Goal: Check status: Check status

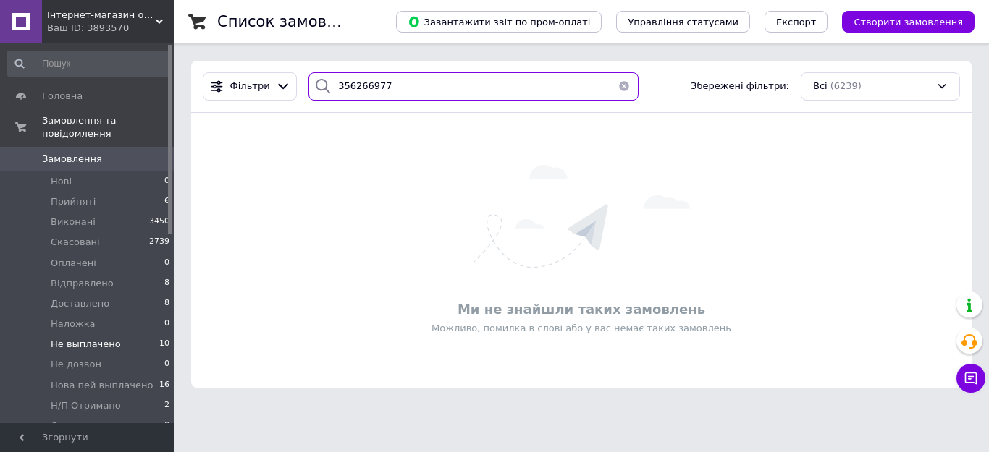
paste input "198664"
paste input "5996308"
paste input "6196122"
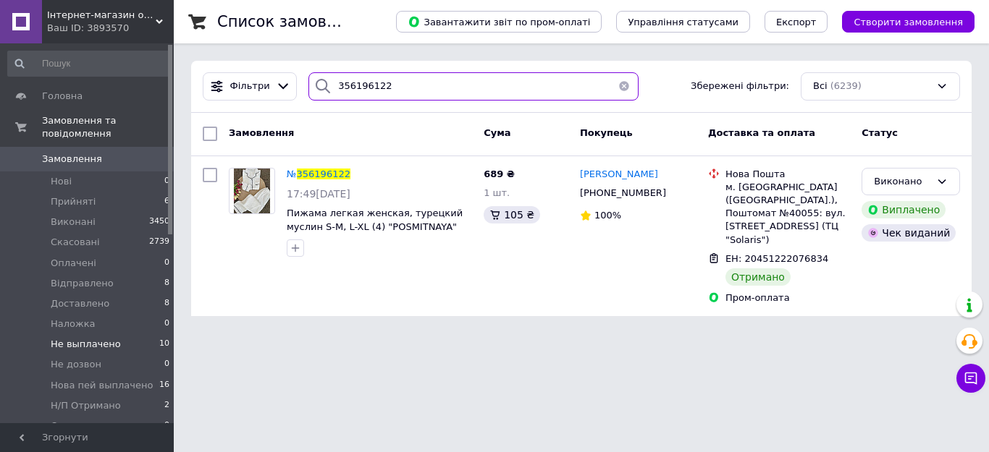
click at [400, 85] on input "356196122" at bounding box center [473, 86] width 330 height 28
paste input "5973795"
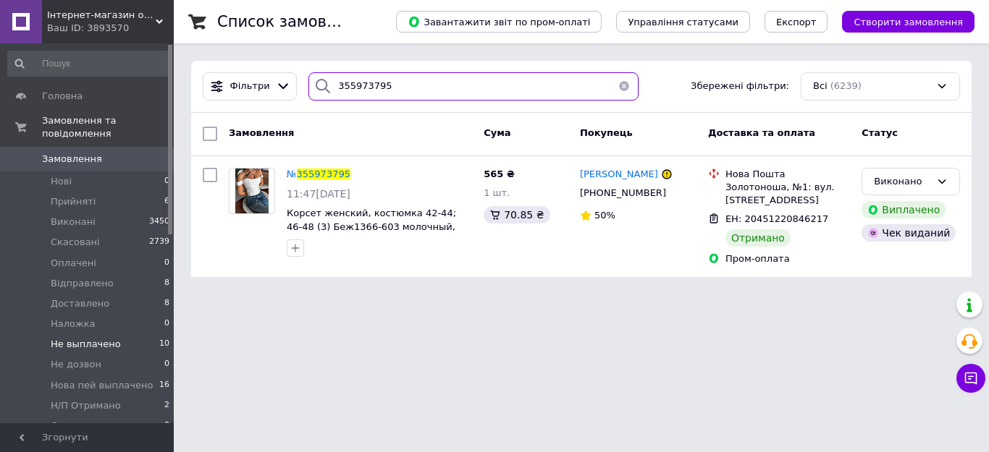
click at [385, 78] on input "355973795" at bounding box center [473, 86] width 330 height 28
paste input "6085934"
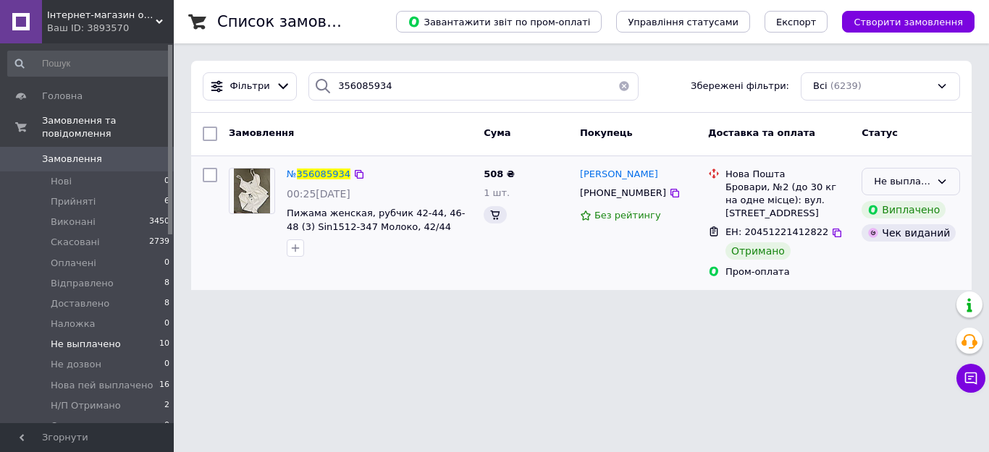
click at [914, 193] on div "Не выплачено" at bounding box center [910, 182] width 98 height 28
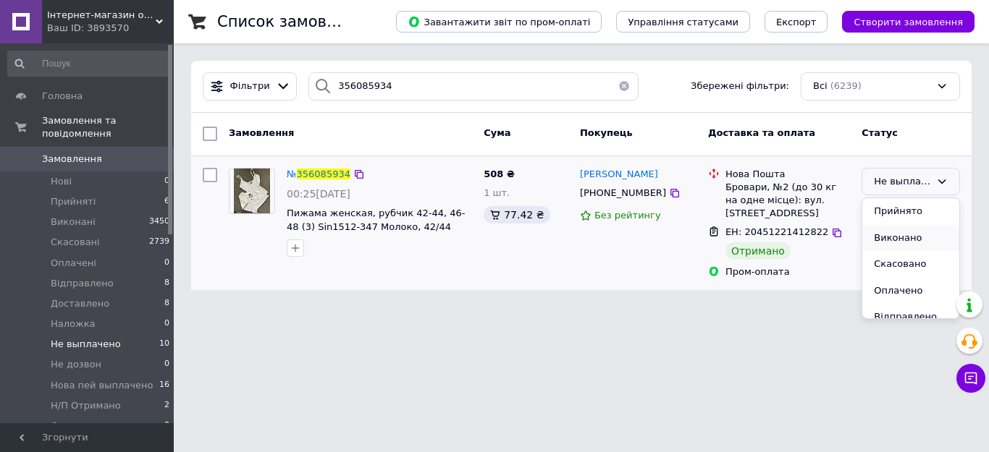
click at [904, 237] on li "Виконано" at bounding box center [910, 238] width 97 height 27
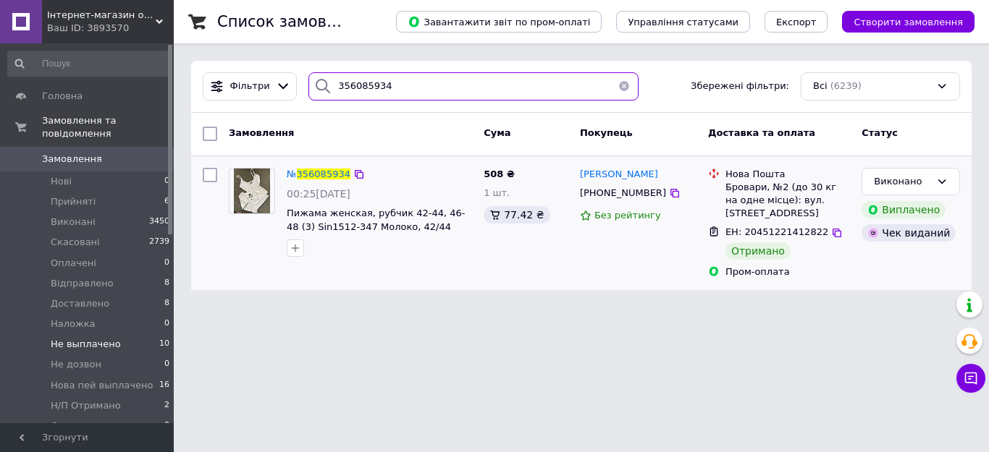
click at [393, 85] on input "356085934" at bounding box center [473, 86] width 330 height 28
paste input "383710"
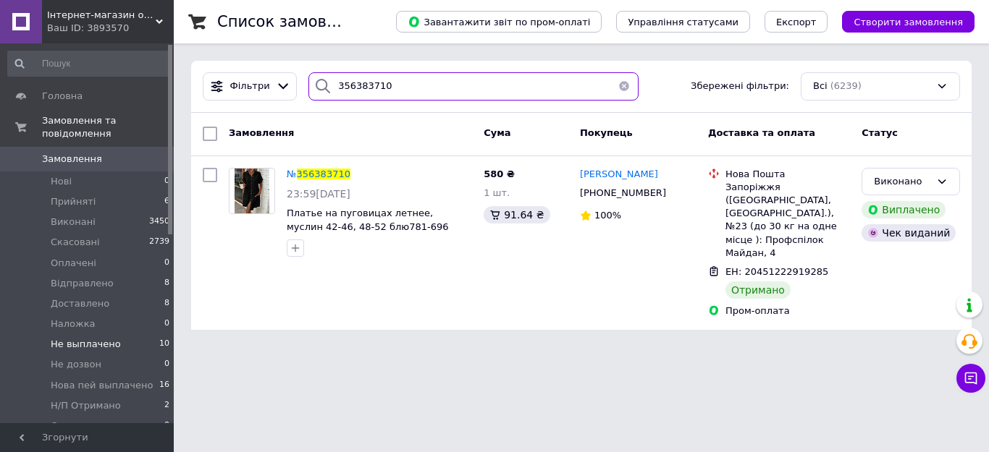
click at [393, 88] on input "356383710" at bounding box center [473, 86] width 330 height 28
paste input "46185"
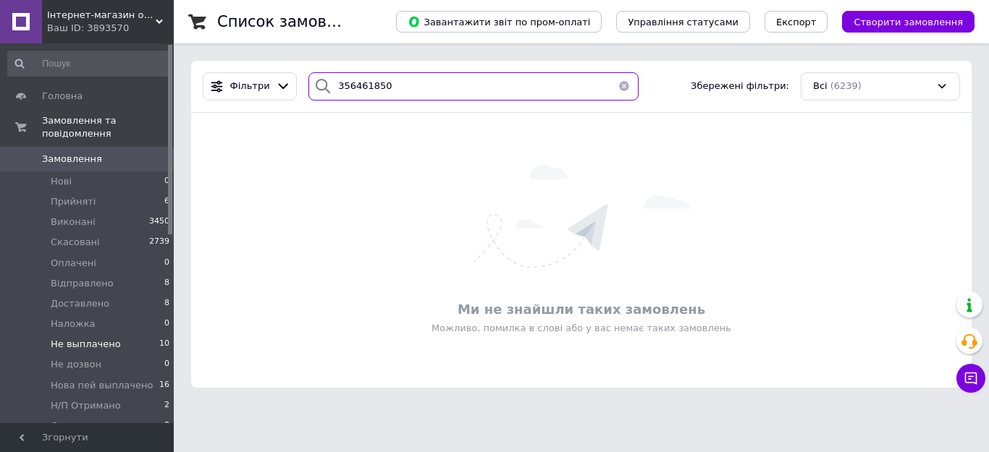
type input "356461850"
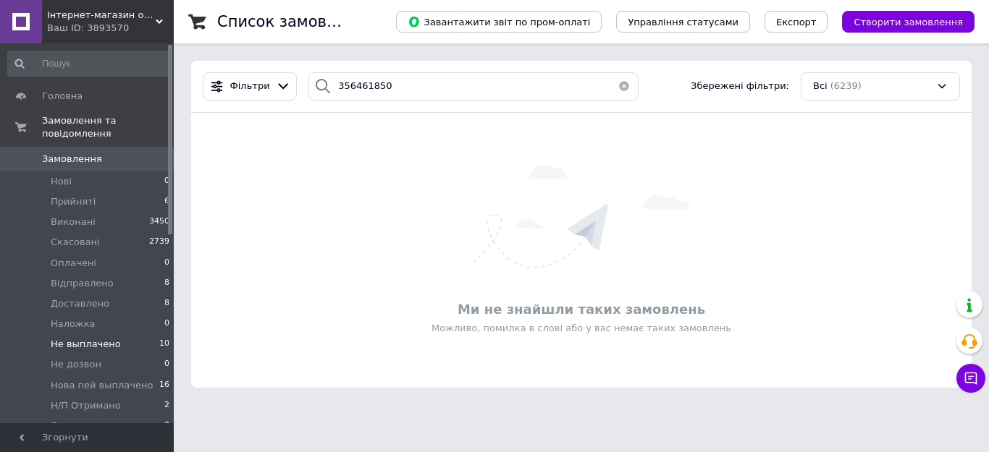
drag, startPoint x: 623, startPoint y: 82, endPoint x: 314, endPoint y: 14, distance: 315.6
click at [622, 82] on button "button" at bounding box center [623, 86] width 29 height 28
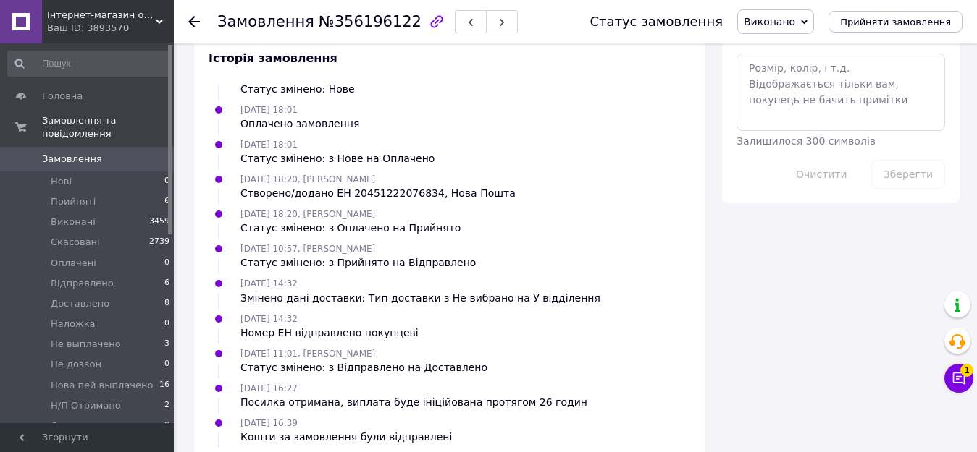
scroll to position [828, 0]
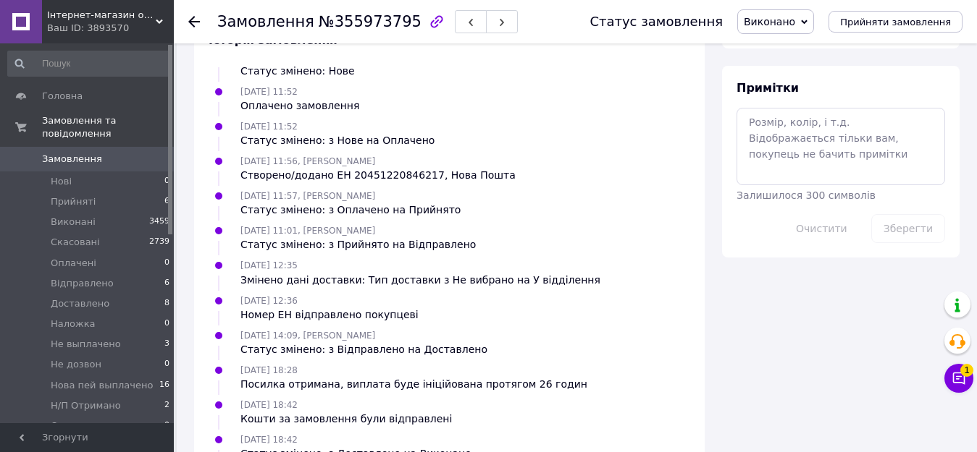
scroll to position [785, 0]
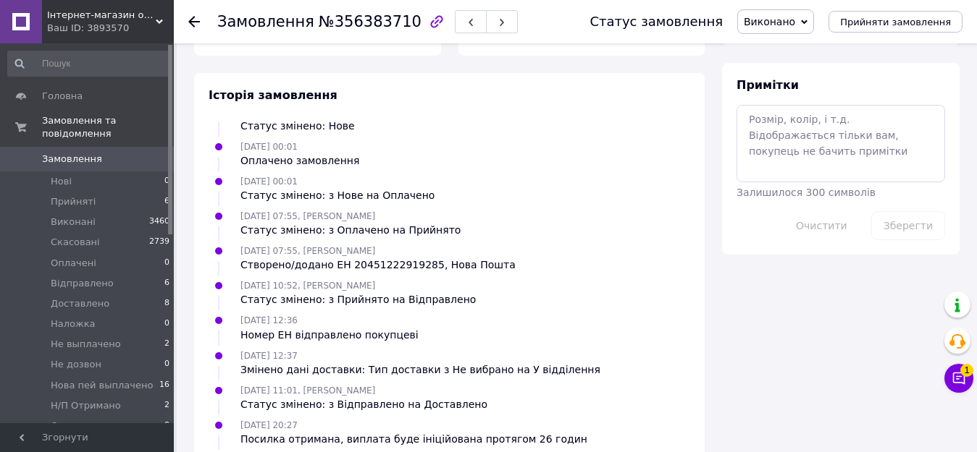
scroll to position [828, 0]
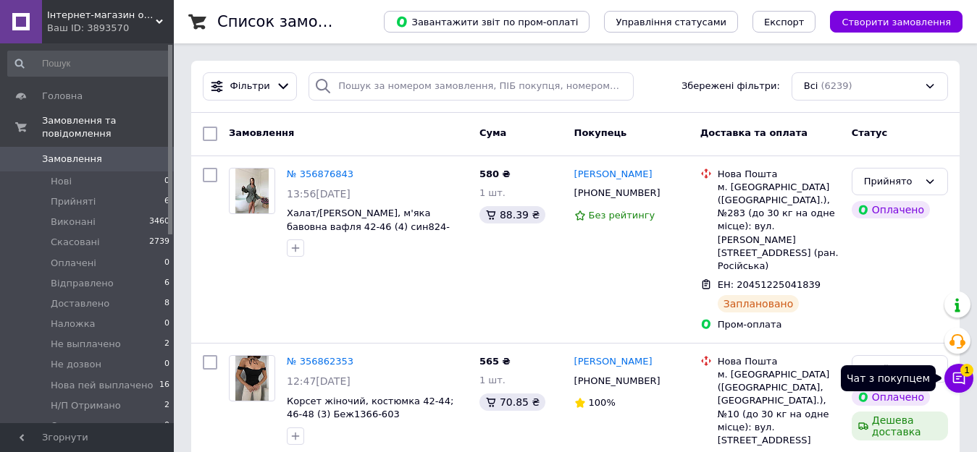
click at [961, 379] on icon at bounding box center [958, 378] width 14 height 14
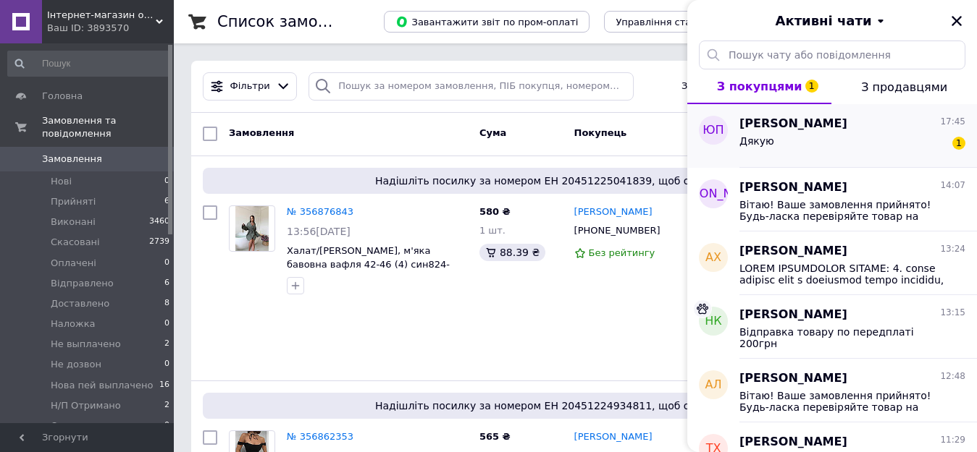
click at [861, 153] on div "Дякую 1" at bounding box center [852, 143] width 226 height 23
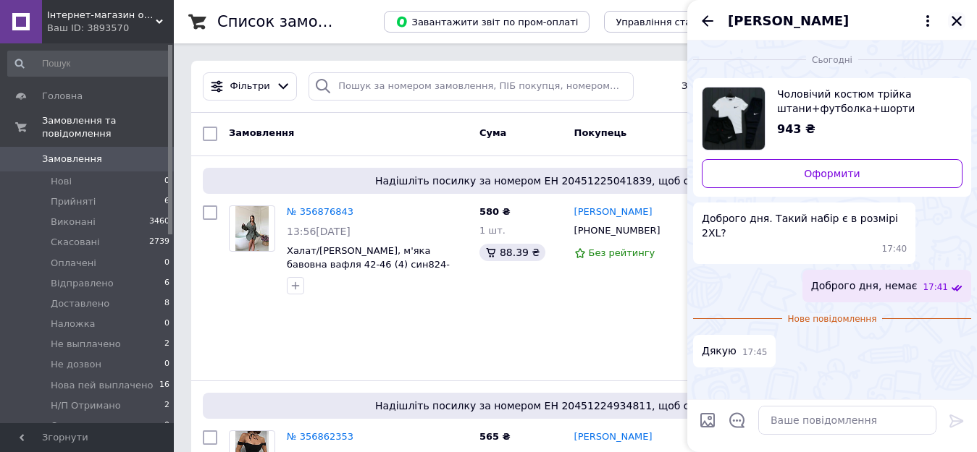
click at [956, 19] on icon "Закрити" at bounding box center [956, 20] width 13 height 13
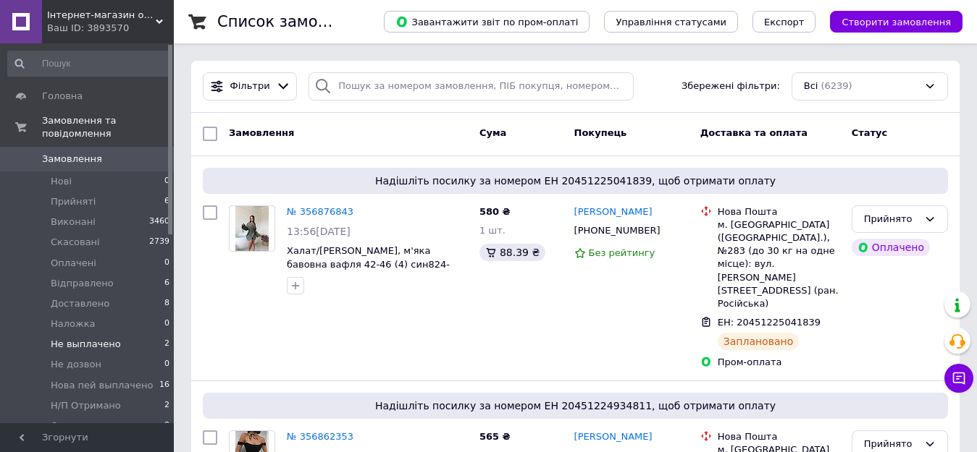
click at [104, 338] on span "Не выплачено" at bounding box center [86, 344] width 70 height 13
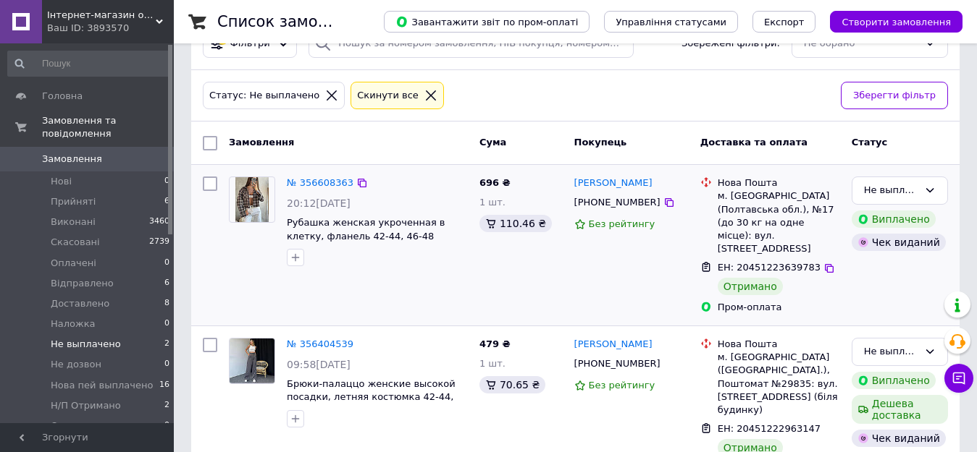
scroll to position [55, 0]
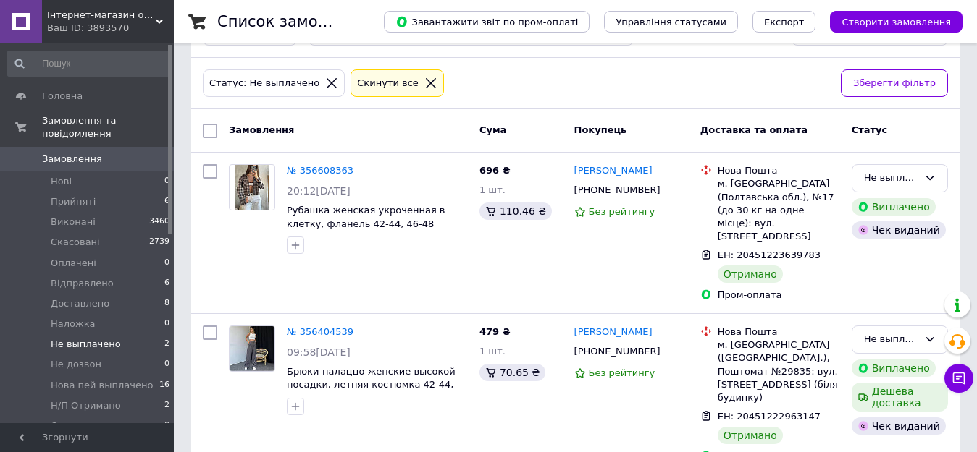
click at [424, 83] on icon at bounding box center [430, 83] width 13 height 13
